Goal: Check status

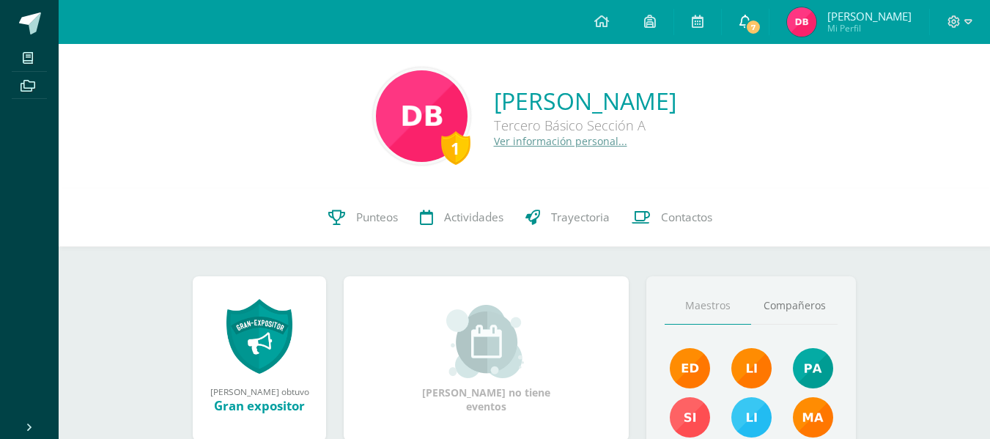
click at [751, 28] on span at bounding box center [745, 22] width 12 height 16
click at [963, 184] on div "1 [PERSON_NAME] Tercero Básico Sección A Ver información personal..." at bounding box center [524, 116] width 931 height 144
click at [372, 221] on span "Punteos" at bounding box center [377, 217] width 42 height 15
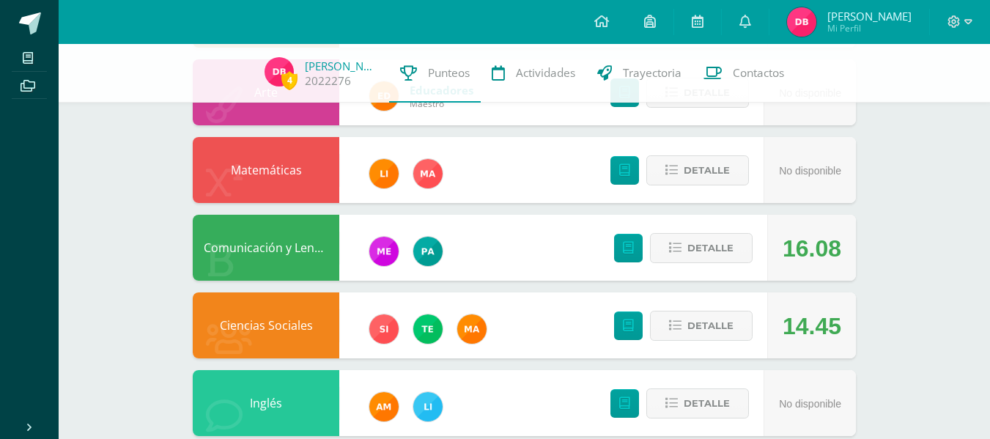
scroll to position [561, 0]
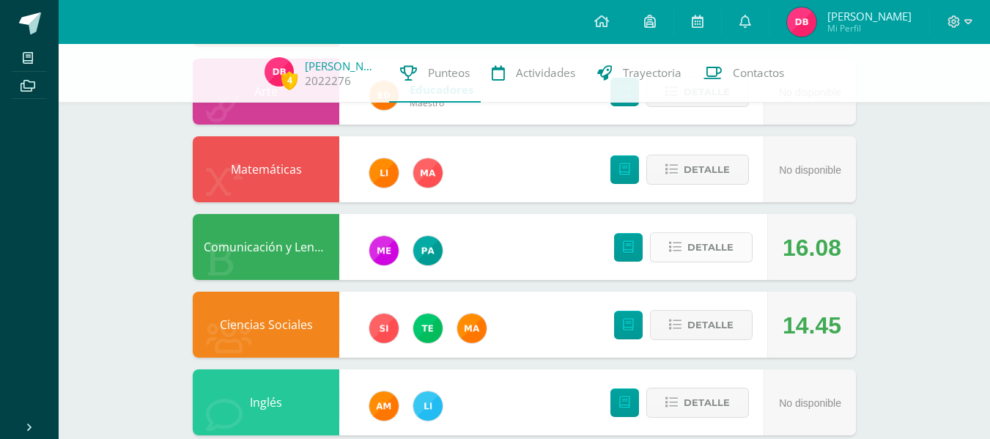
click at [698, 254] on span "Detalle" at bounding box center [710, 247] width 46 height 27
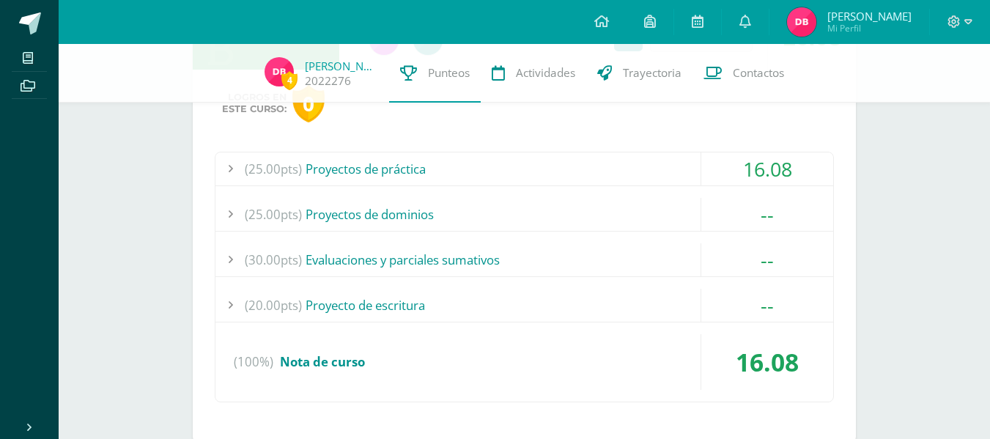
scroll to position [772, 0]
click at [626, 163] on div "(25.00pts) Proyectos de práctica" at bounding box center [524, 167] width 618 height 33
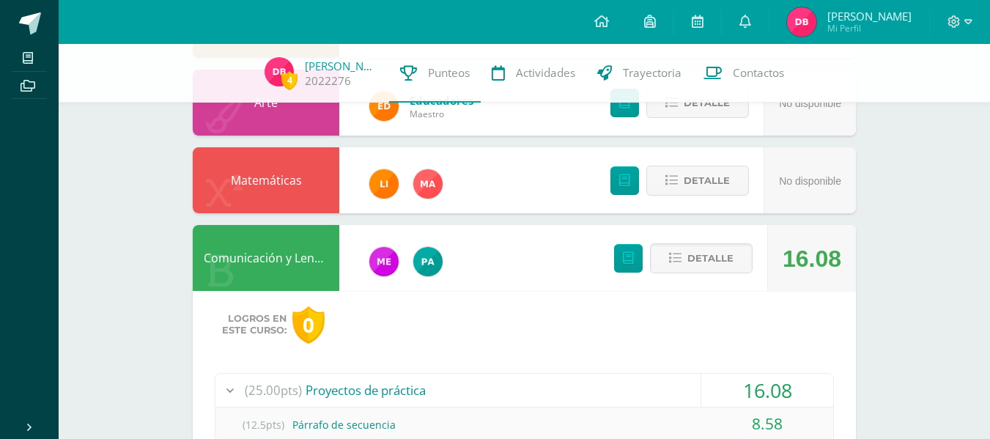
scroll to position [549, 0]
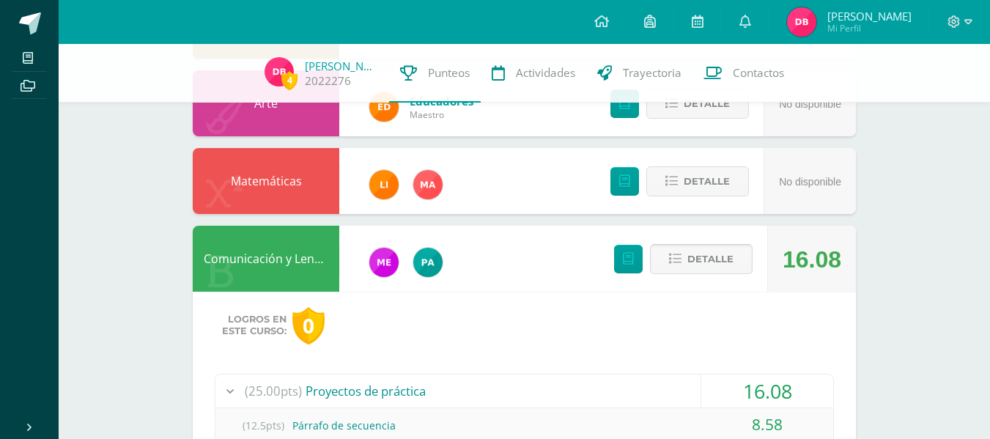
click at [701, 265] on span "Detalle" at bounding box center [710, 258] width 46 height 27
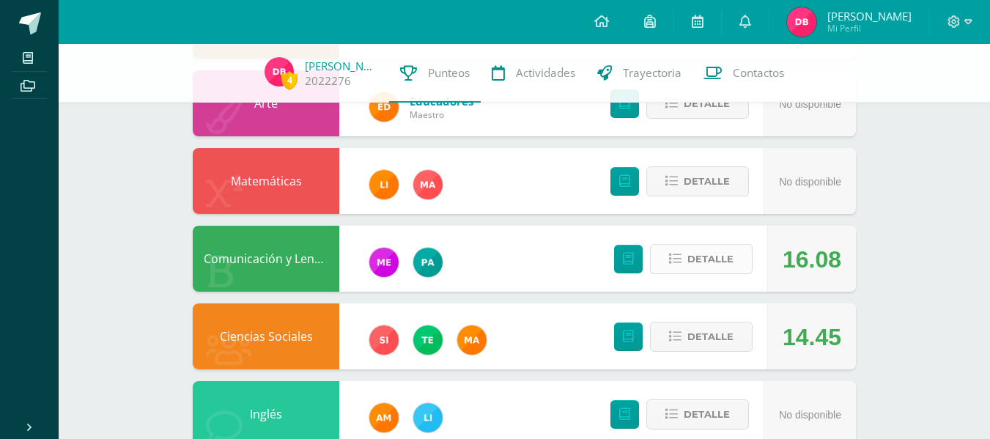
scroll to position [586, 0]
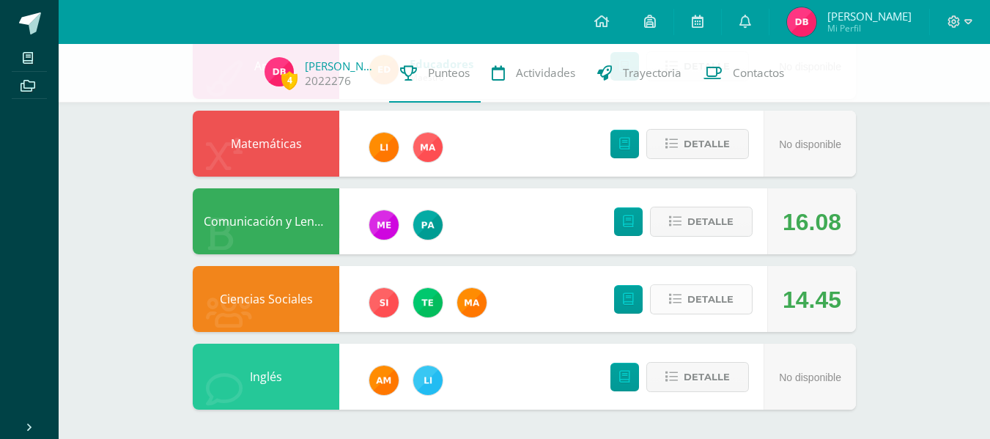
click at [710, 308] on span "Detalle" at bounding box center [710, 299] width 46 height 27
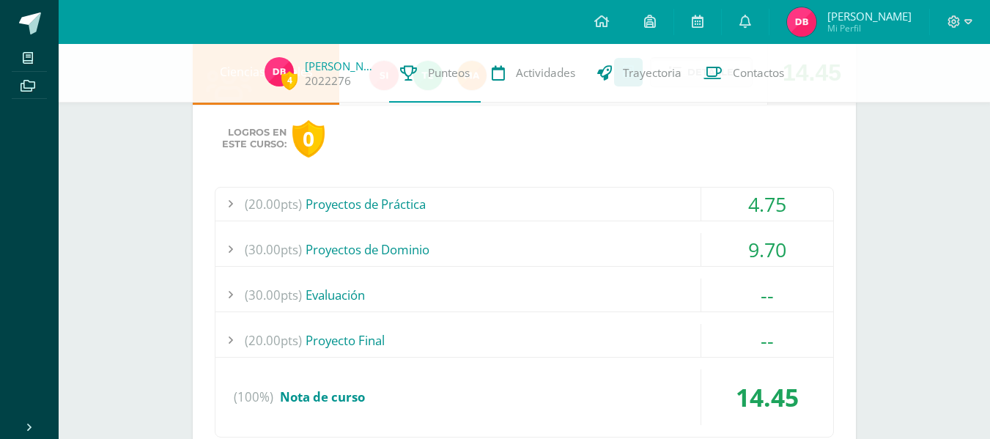
scroll to position [829, 0]
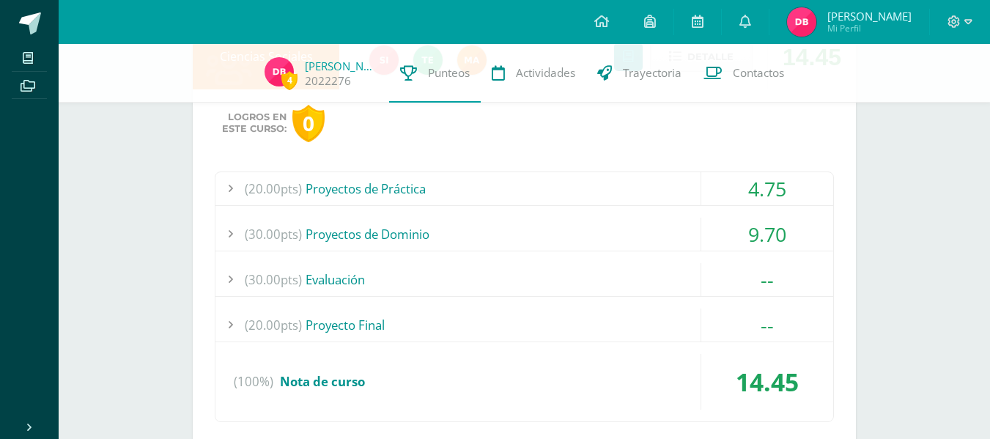
click at [638, 229] on div "(30.00pts) Proyectos de Dominio" at bounding box center [524, 234] width 618 height 33
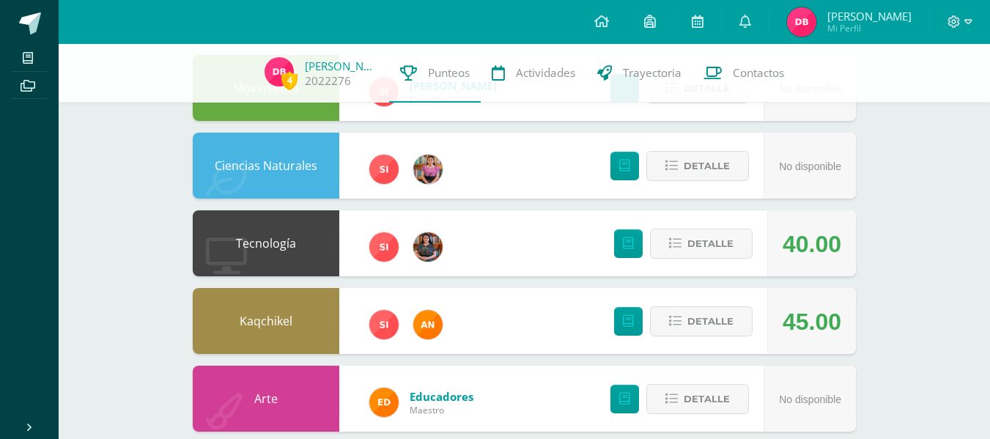
scroll to position [231, 0]
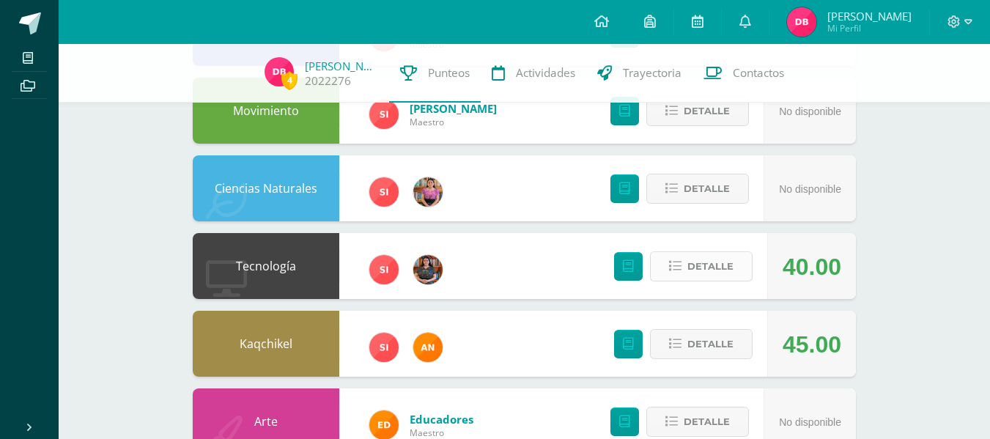
click at [695, 271] on span "Detalle" at bounding box center [710, 266] width 46 height 27
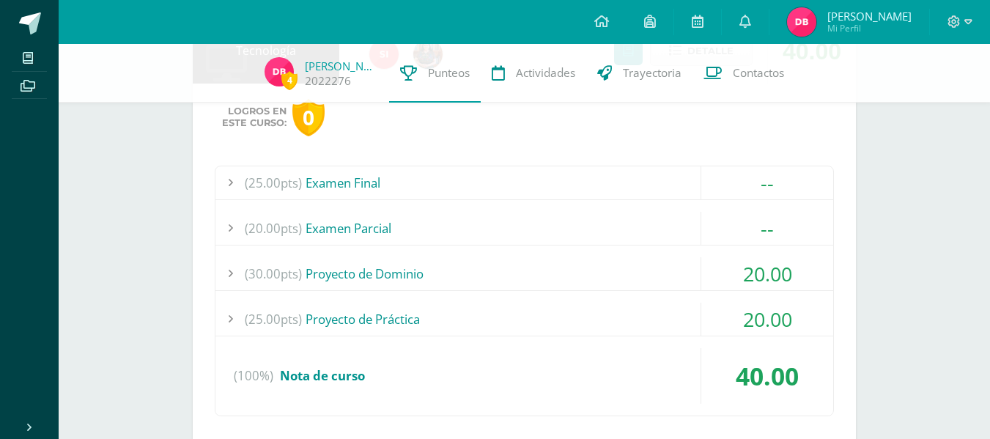
scroll to position [451, 0]
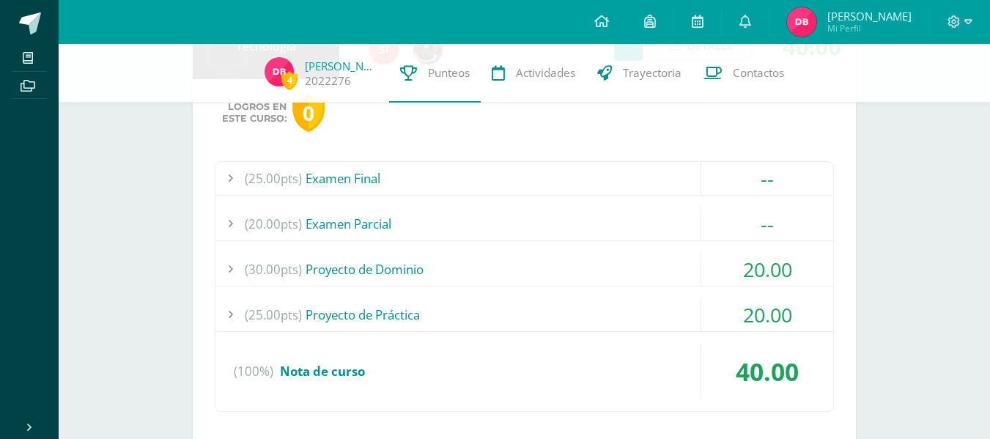
click at [668, 311] on div "(25.00pts) Proyecto de Práctica" at bounding box center [524, 314] width 618 height 33
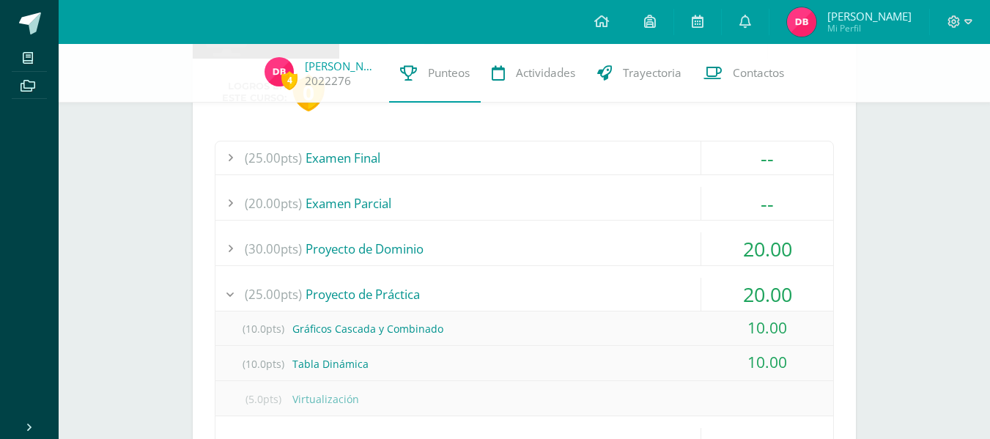
scroll to position [476, 0]
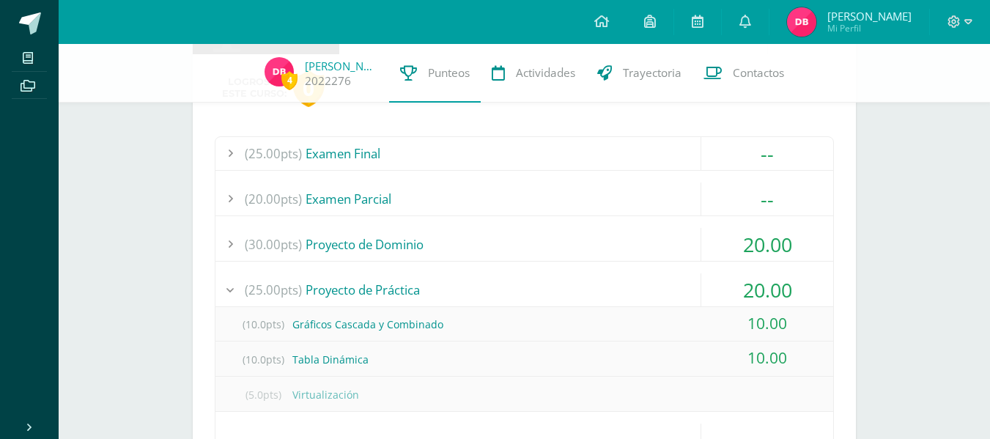
click at [672, 248] on div "(30.00pts) Proyecto de Dominio" at bounding box center [524, 244] width 618 height 33
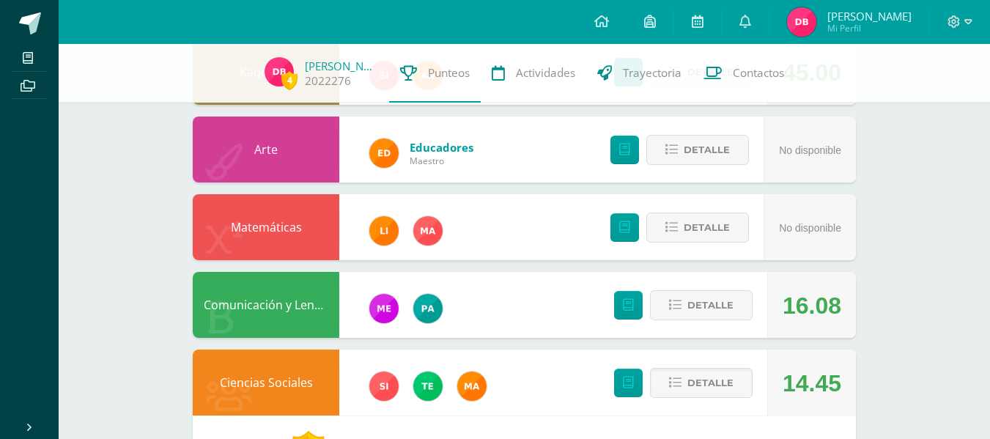
scroll to position [1008, 0]
